Goal: Information Seeking & Learning: Learn about a topic

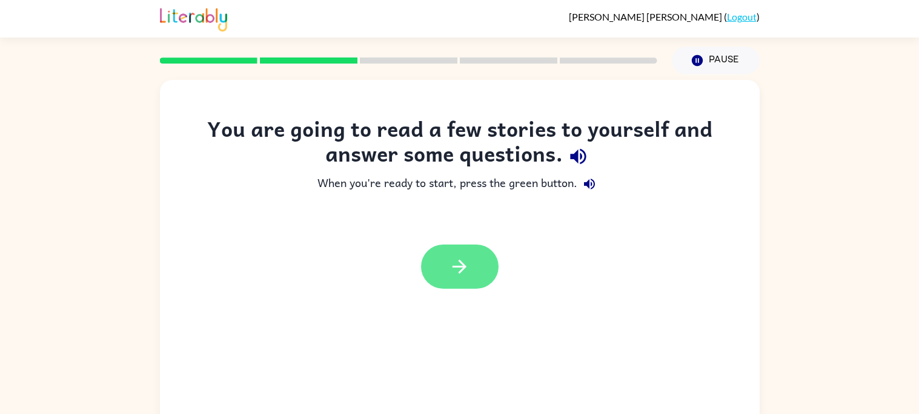
click at [466, 273] on icon "button" at bounding box center [459, 266] width 21 height 21
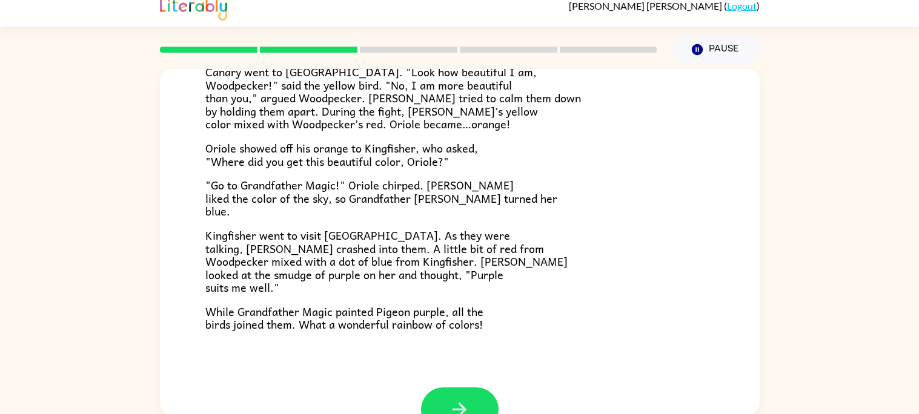
scroll to position [277, 0]
click at [521, 213] on p ""Go to Grandfather Magic!" Oriole chirped. [PERSON_NAME] liked the color of the…" at bounding box center [459, 198] width 509 height 39
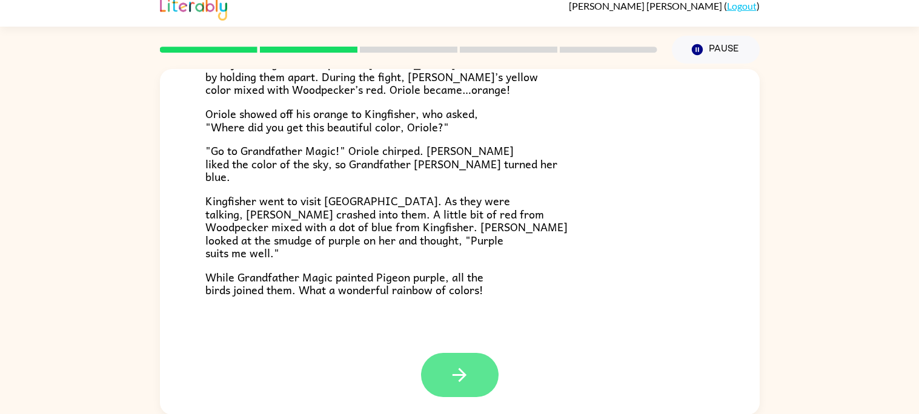
click at [435, 379] on button "button" at bounding box center [460, 375] width 78 height 44
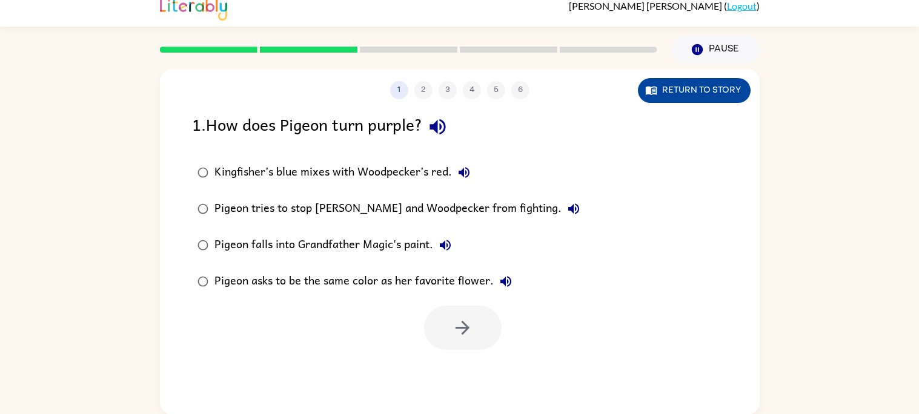
click at [666, 85] on button "Return to story" at bounding box center [694, 90] width 113 height 25
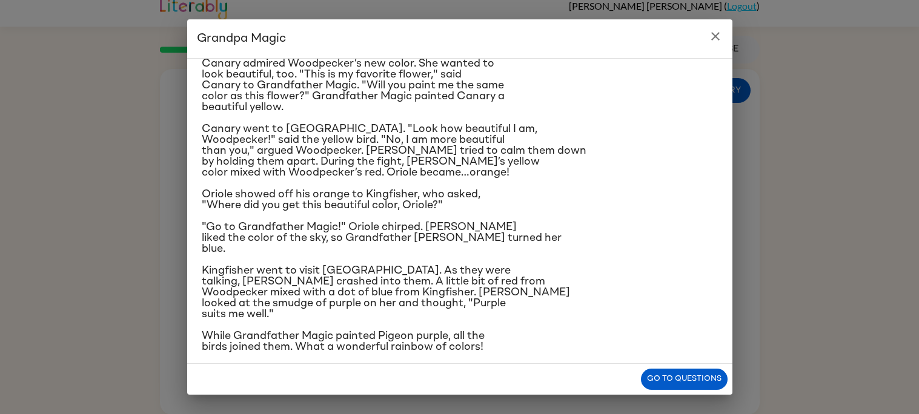
scroll to position [131, 0]
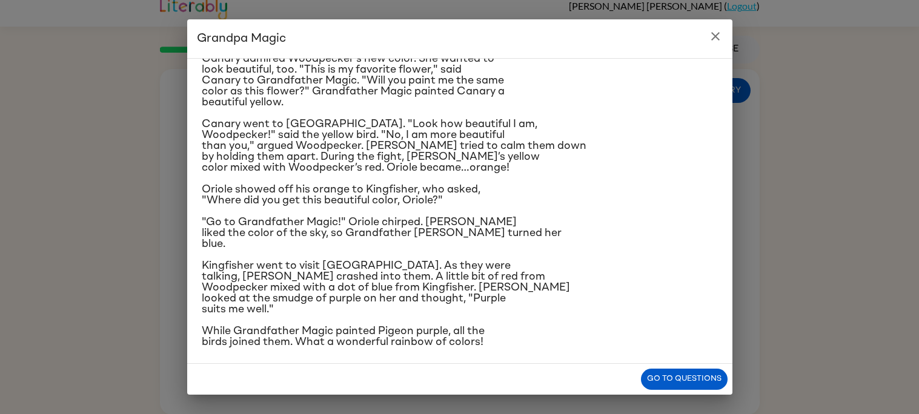
click at [718, 45] on button "close" at bounding box center [715, 36] width 24 height 24
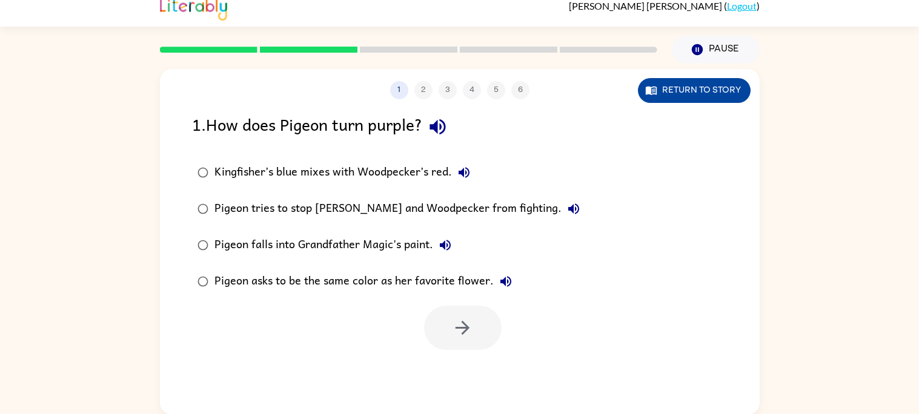
click at [709, 92] on button "Return to story" at bounding box center [694, 90] width 113 height 25
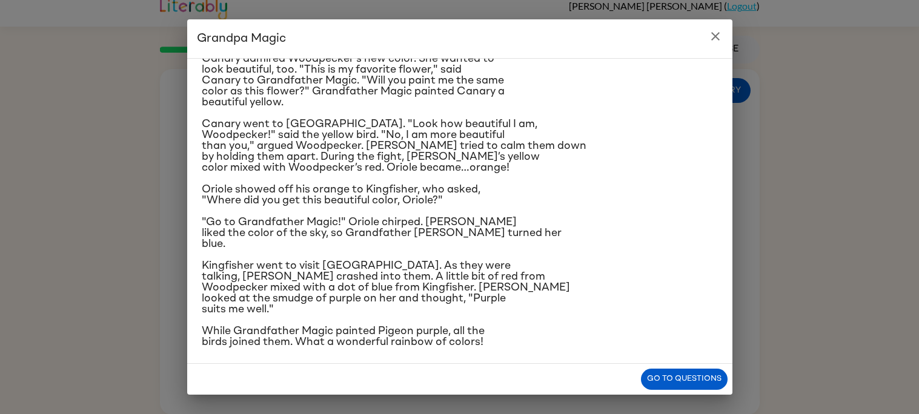
click at [712, 33] on icon "close" at bounding box center [715, 36] width 8 height 8
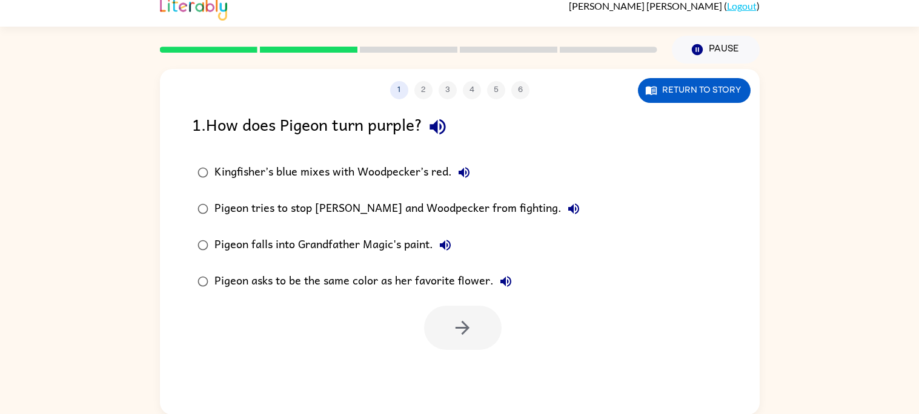
click at [433, 163] on div "Kingfisher’s blue mixes with Woodpecker’s red." at bounding box center [345, 173] width 262 height 24
click at [469, 316] on button "button" at bounding box center [463, 328] width 78 height 44
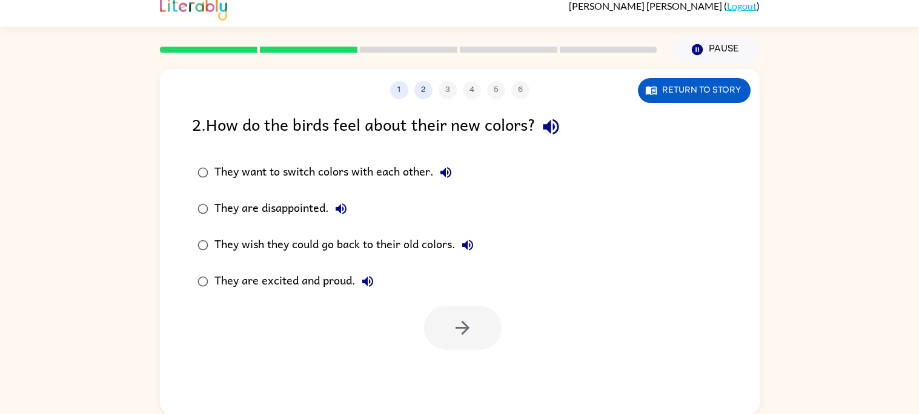
click at [349, 274] on div "They are excited and proud." at bounding box center [296, 282] width 165 height 24
click at [484, 345] on button "button" at bounding box center [463, 328] width 78 height 44
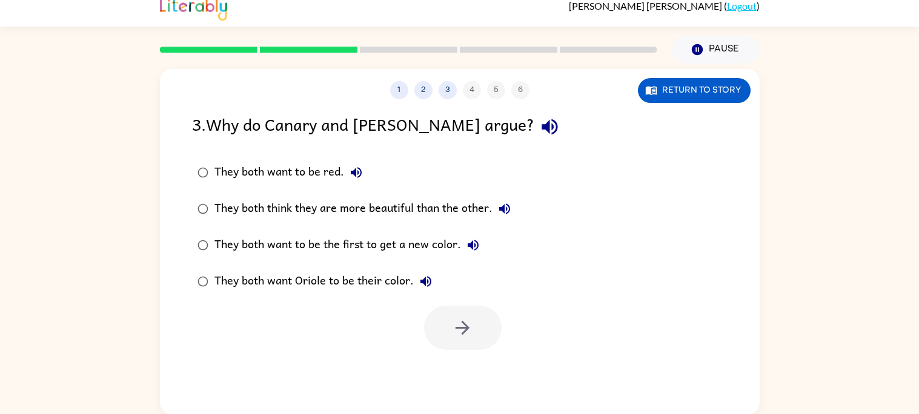
click at [422, 212] on div "They both think they are more beautiful than the other." at bounding box center [365, 209] width 302 height 24
click at [491, 320] on button "button" at bounding box center [463, 328] width 78 height 44
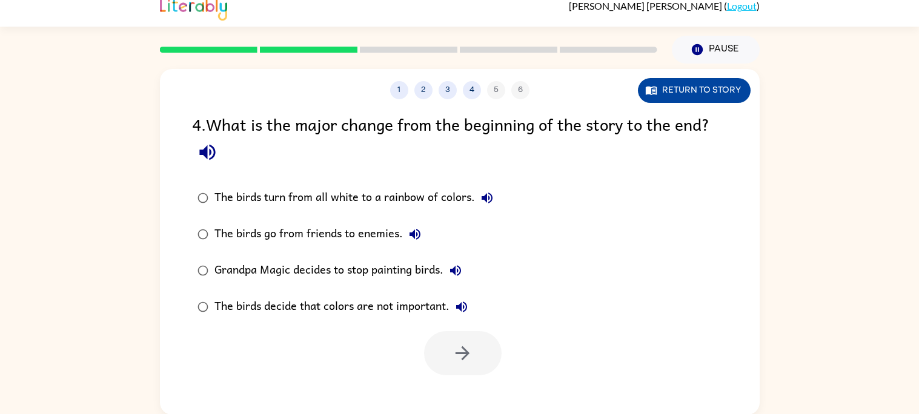
click at [647, 95] on icon "button" at bounding box center [651, 90] width 12 height 12
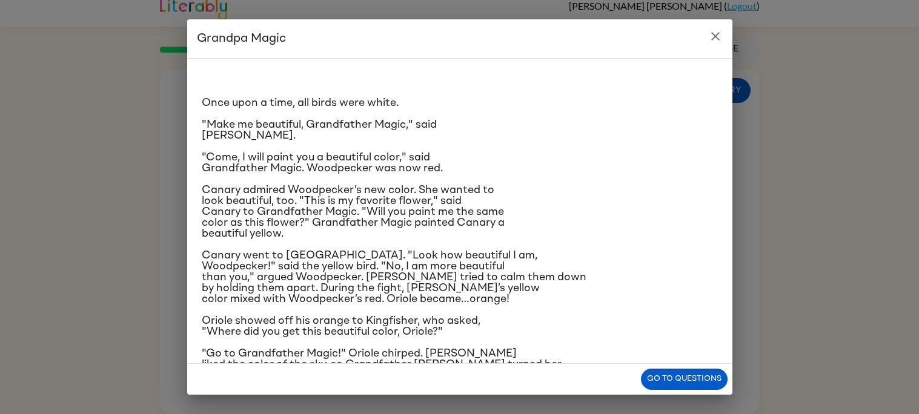
click at [716, 39] on icon "close" at bounding box center [715, 36] width 15 height 15
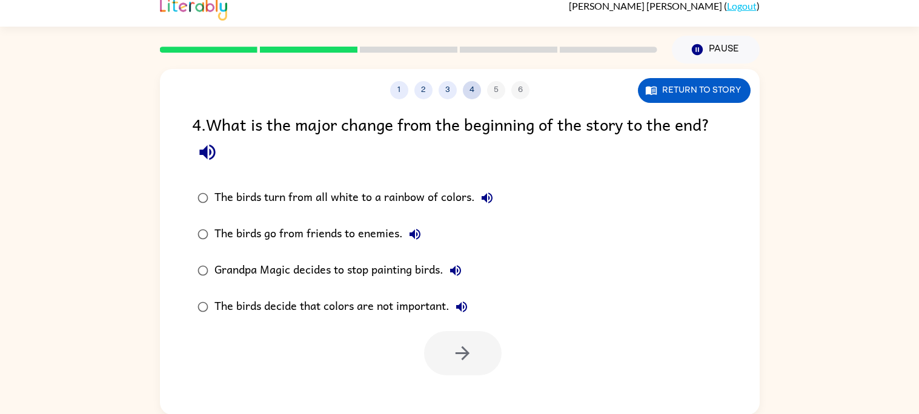
click at [466, 95] on button "4" at bounding box center [472, 90] width 18 height 18
click at [439, 88] on button "3" at bounding box center [448, 90] width 18 height 18
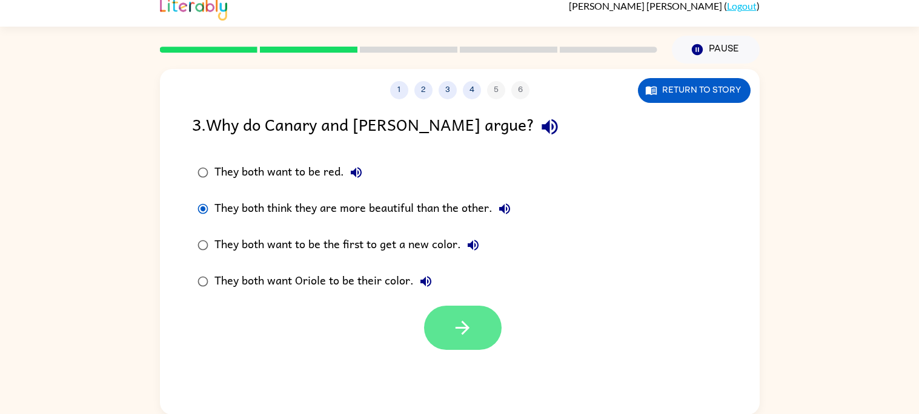
click at [473, 314] on button "button" at bounding box center [463, 328] width 78 height 44
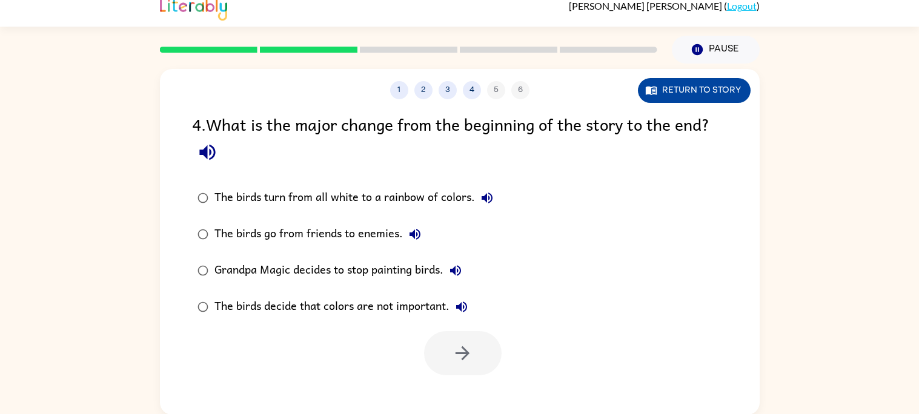
click at [672, 97] on button "Return to story" at bounding box center [694, 90] width 113 height 25
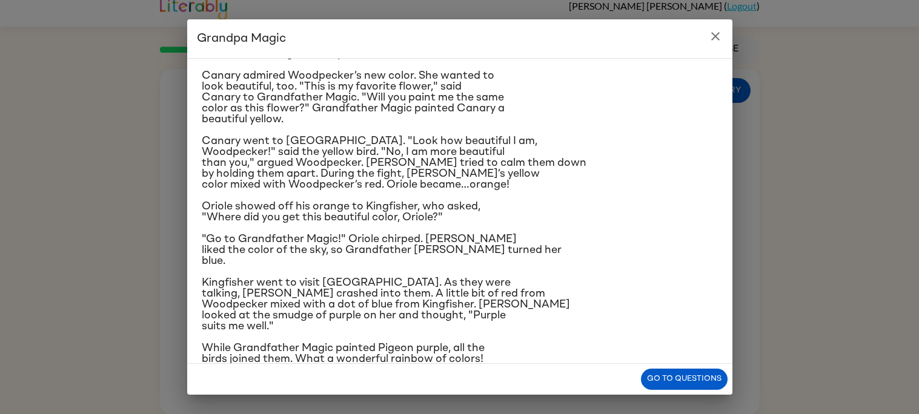
scroll to position [0, 0]
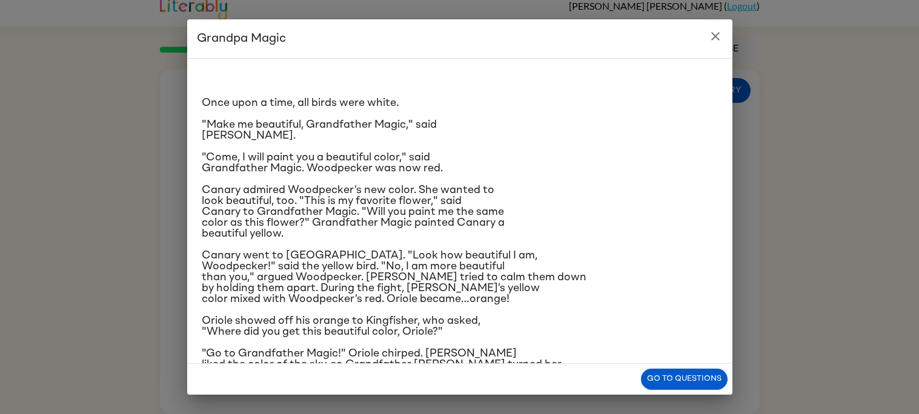
click at [715, 29] on icon "close" at bounding box center [715, 36] width 15 height 15
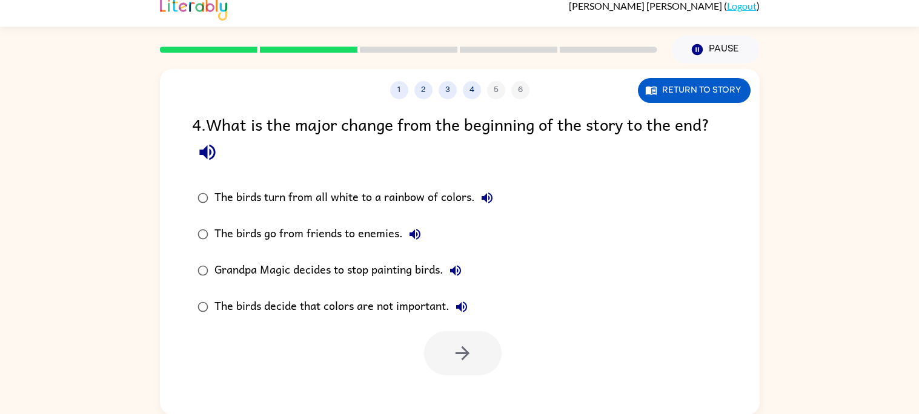
click at [442, 187] on div "The birds turn from all white to a rainbow of colors." at bounding box center [356, 198] width 285 height 24
click at [462, 360] on icon "button" at bounding box center [462, 353] width 14 height 14
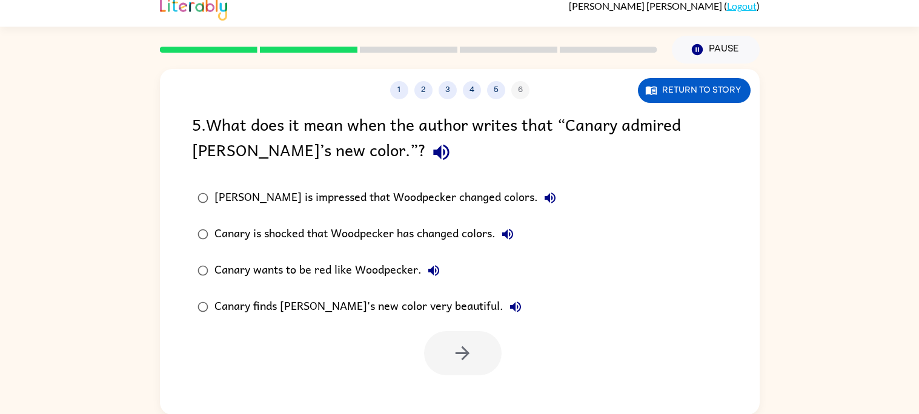
click at [462, 360] on div at bounding box center [463, 353] width 78 height 44
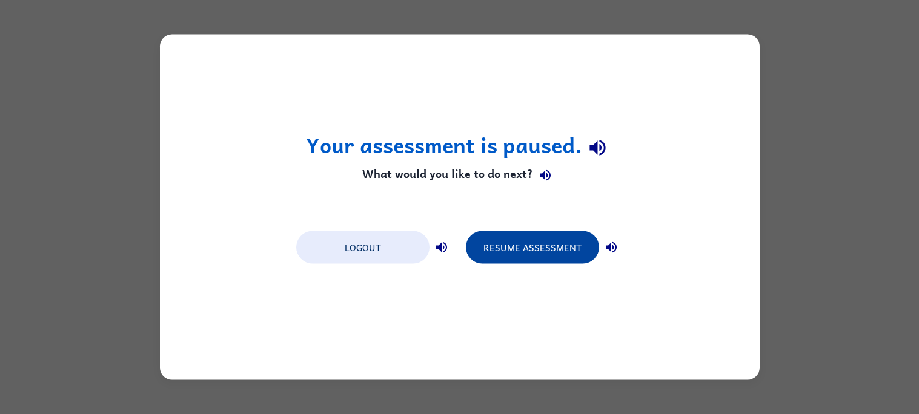
click at [559, 242] on button "Resume Assessment" at bounding box center [532, 247] width 133 height 33
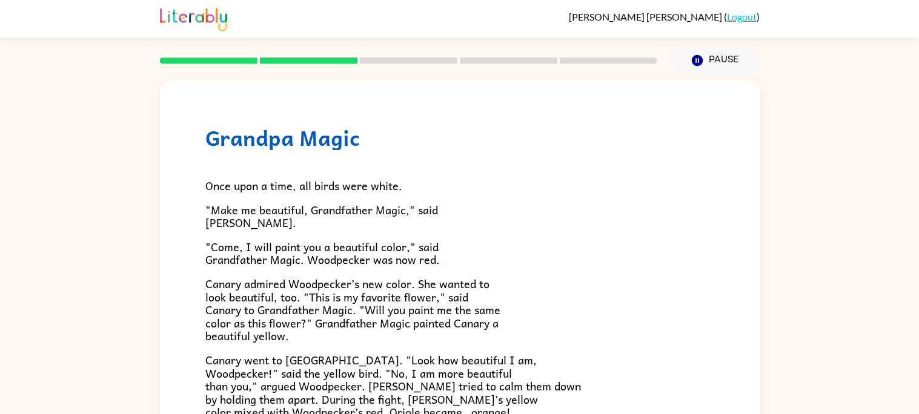
scroll to position [312, 0]
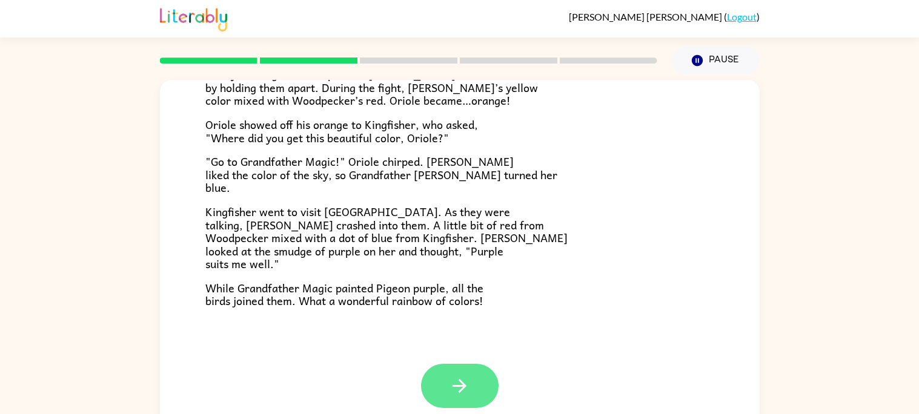
click at [491, 396] on button "button" at bounding box center [460, 386] width 78 height 44
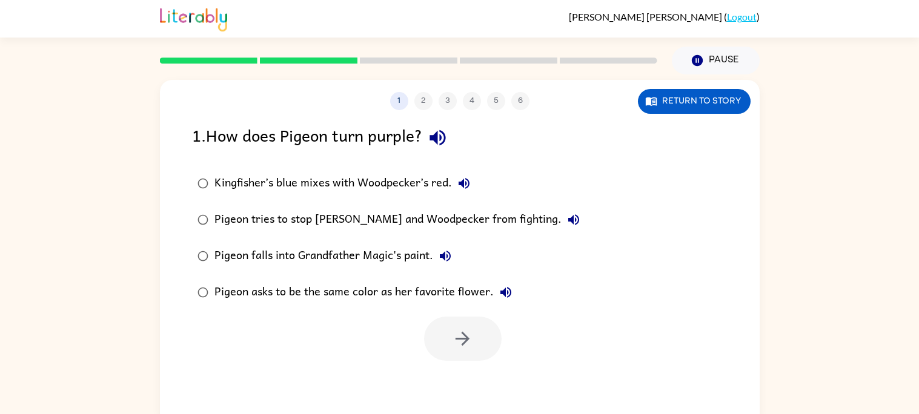
click at [365, 188] on div "Kingfisher’s blue mixes with Woodpecker’s red." at bounding box center [345, 183] width 262 height 24
click at [462, 358] on button "button" at bounding box center [463, 339] width 78 height 44
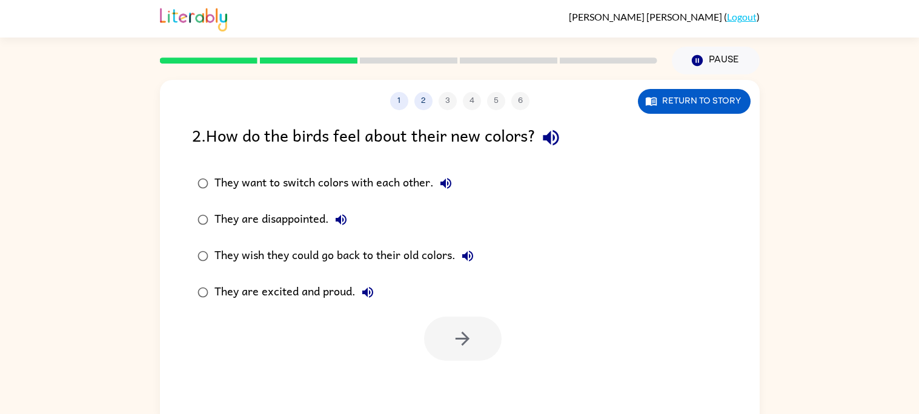
click at [329, 300] on div "They are excited and proud." at bounding box center [296, 292] width 165 height 24
click at [445, 324] on button "button" at bounding box center [463, 339] width 78 height 44
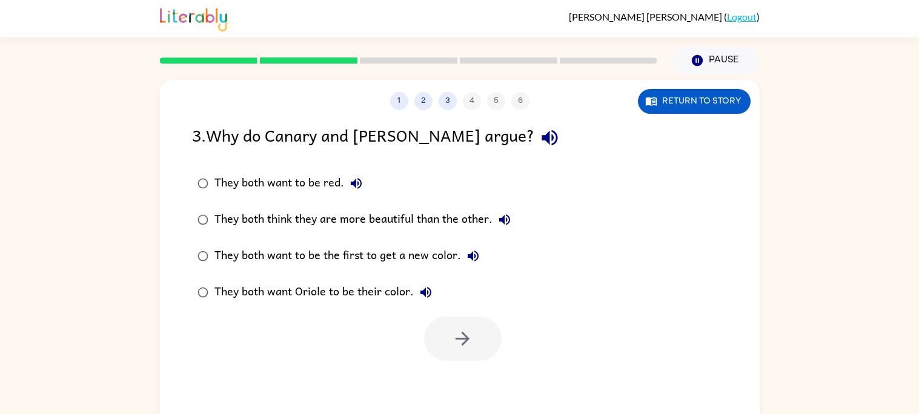
click at [391, 222] on div "They both think they are more beautiful than the other." at bounding box center [365, 220] width 302 height 24
click at [469, 331] on icon "button" at bounding box center [462, 338] width 21 height 21
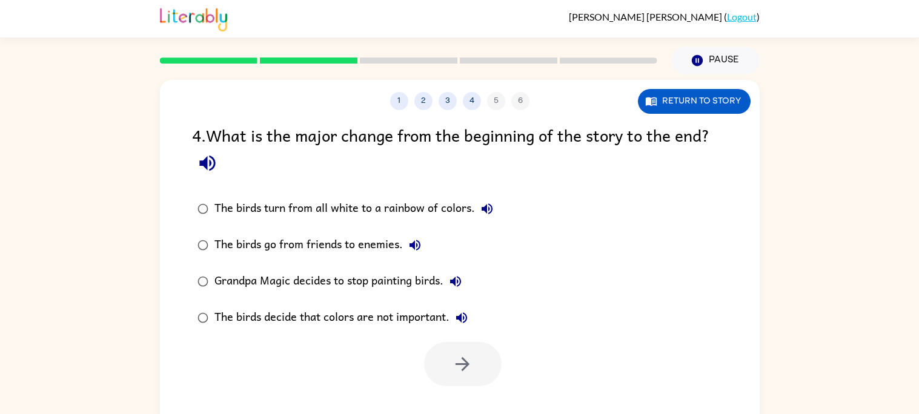
click at [372, 212] on div "The birds turn from all white to a rainbow of colors." at bounding box center [356, 209] width 285 height 24
click at [450, 357] on button "button" at bounding box center [463, 364] width 78 height 44
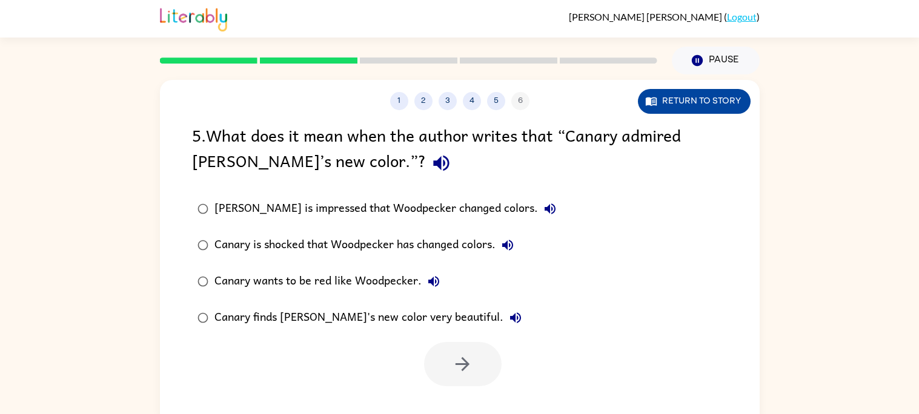
click at [660, 102] on button "Return to story" at bounding box center [694, 101] width 113 height 25
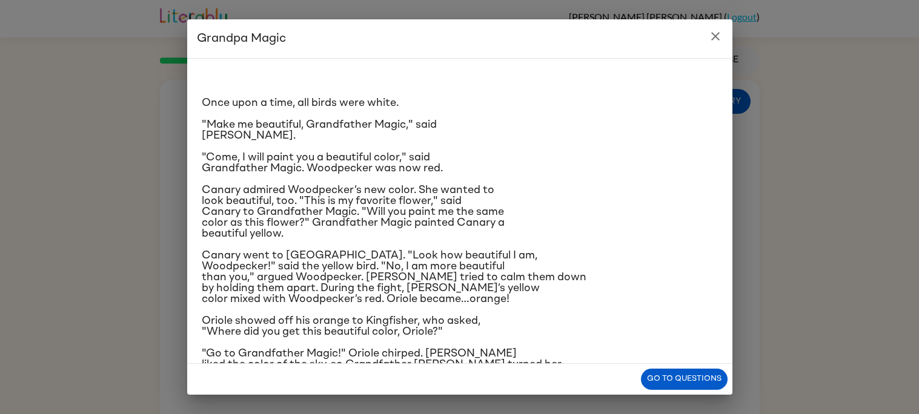
click at [714, 39] on icon "close" at bounding box center [715, 36] width 15 height 15
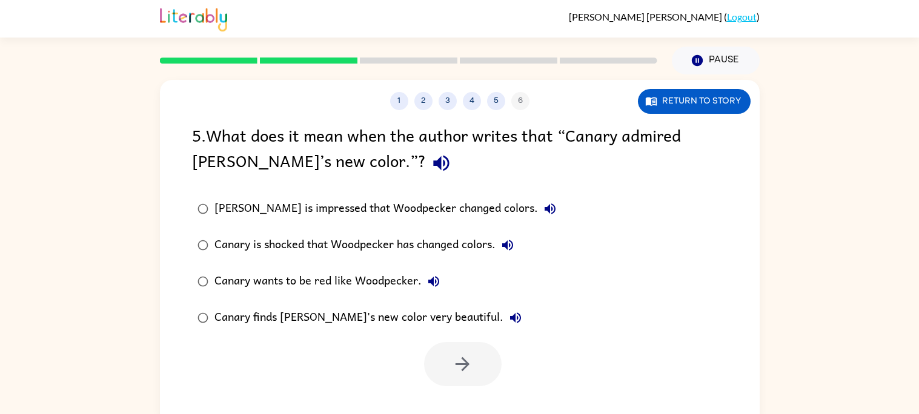
click at [439, 306] on div "Canary finds [PERSON_NAME]'s new color very beautiful." at bounding box center [370, 318] width 313 height 24
click at [458, 352] on button "button" at bounding box center [463, 364] width 78 height 44
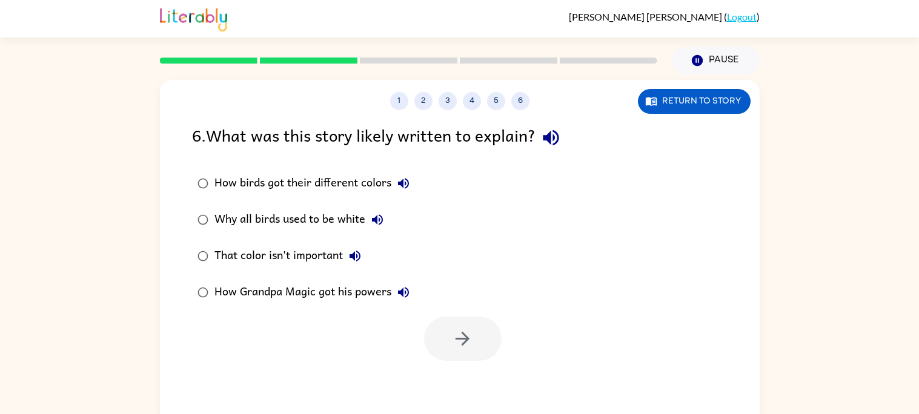
click at [331, 183] on div "How birds got their different colors" at bounding box center [314, 183] width 201 height 24
click at [465, 337] on icon "button" at bounding box center [462, 338] width 21 height 21
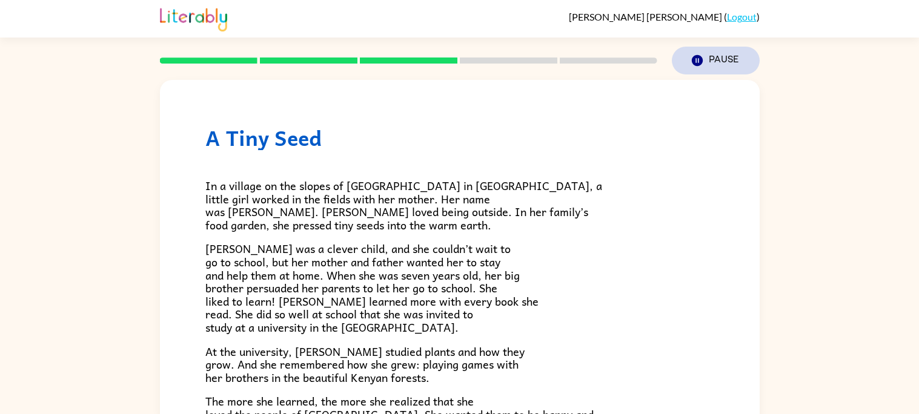
click at [721, 58] on button "Pause Pause" at bounding box center [716, 61] width 88 height 28
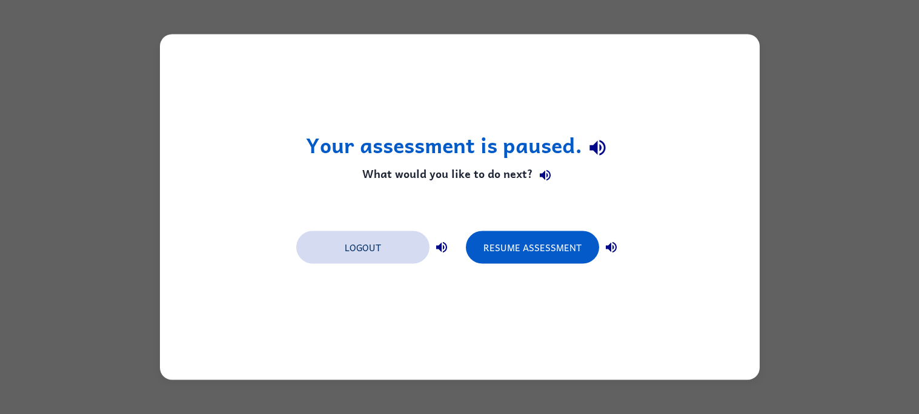
click at [363, 250] on button "Logout" at bounding box center [362, 247] width 133 height 33
